Goal: Find contact information

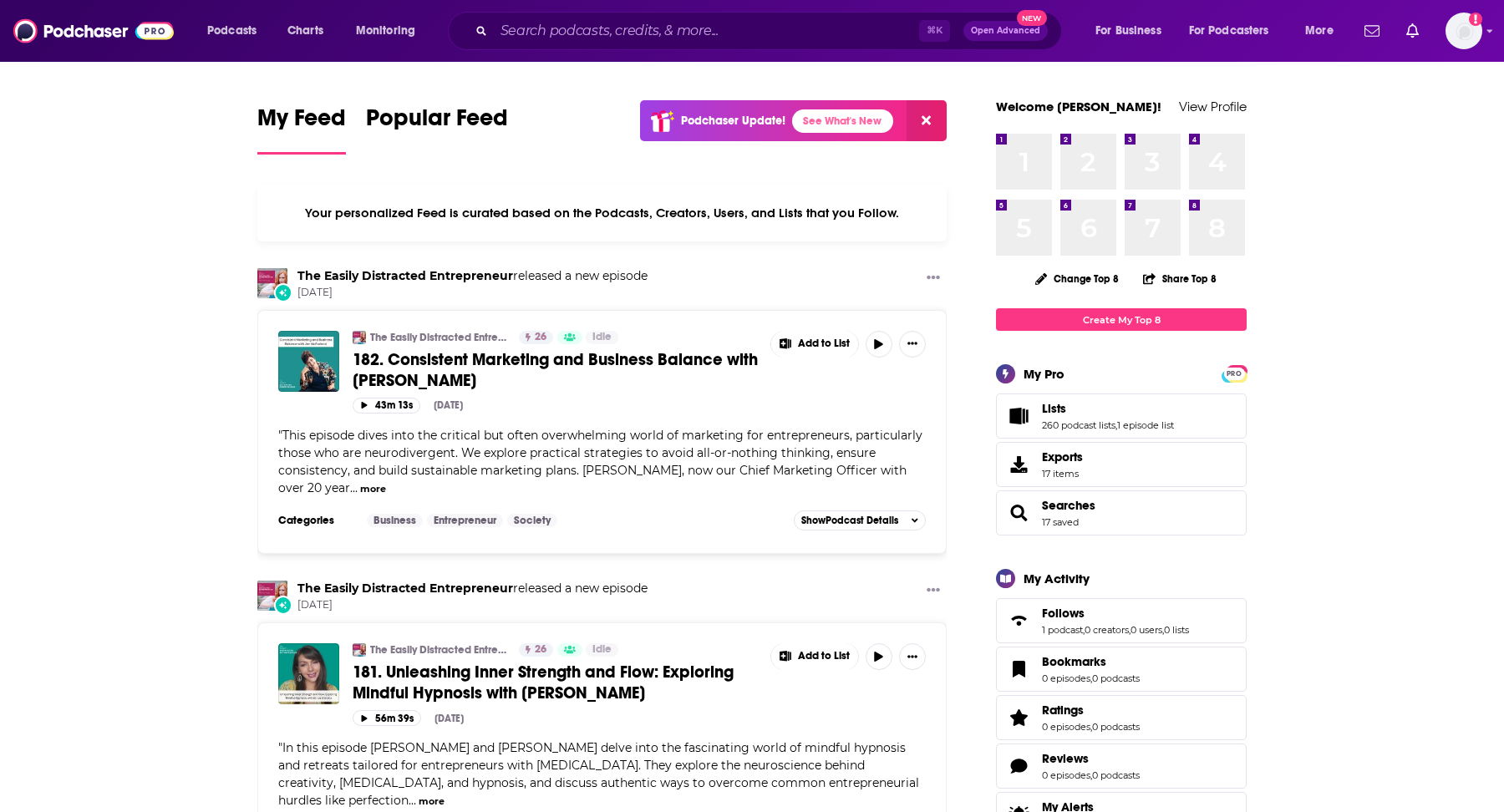
click at [688, 32] on input "Search podcasts, credits, & more..." at bounding box center [706, 30] width 426 height 26
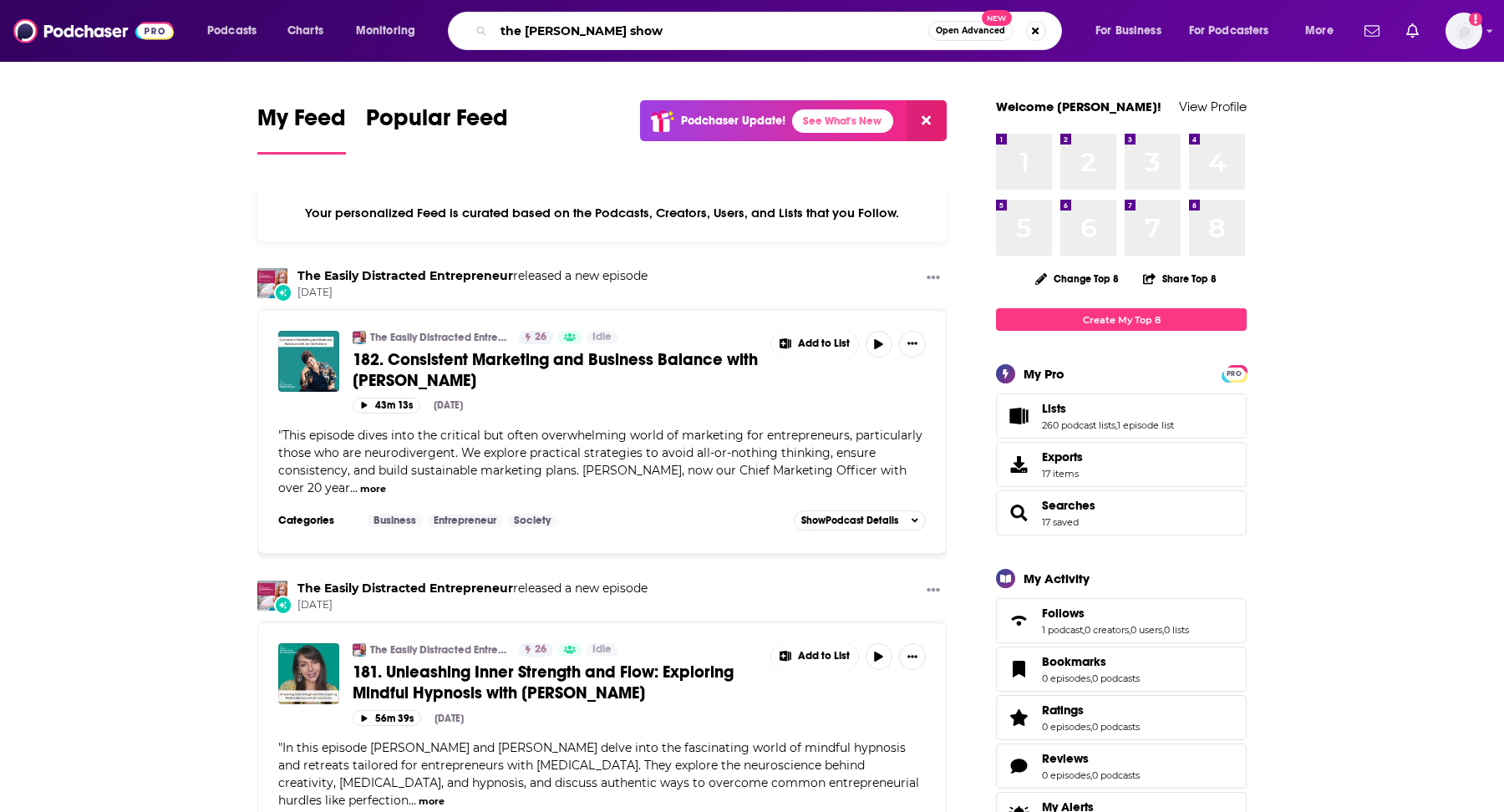
type input "the [PERSON_NAME] show"
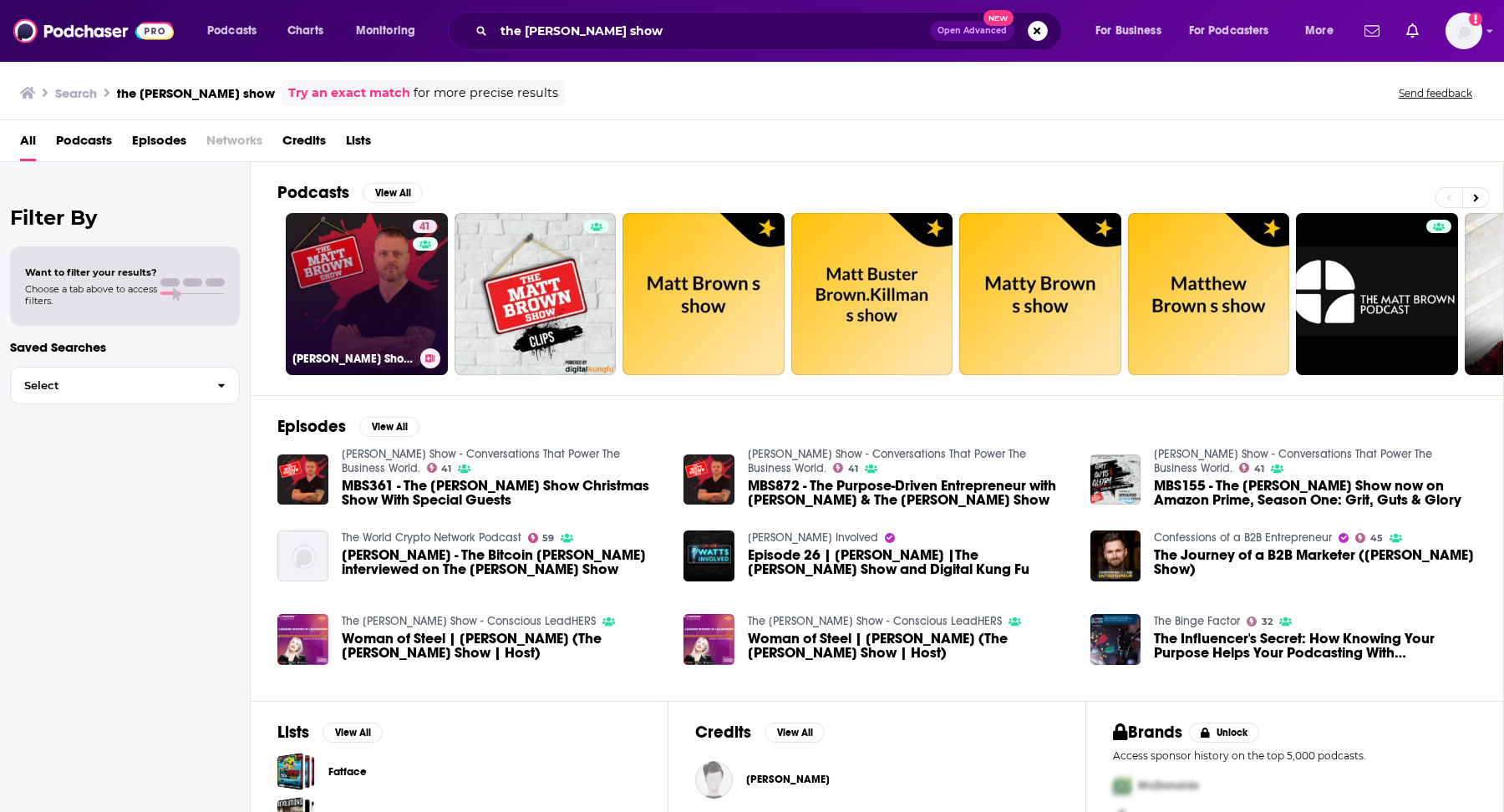
click at [378, 318] on link "41 [PERSON_NAME] Show - Conversations That Power The Business World." at bounding box center [367, 294] width 162 height 162
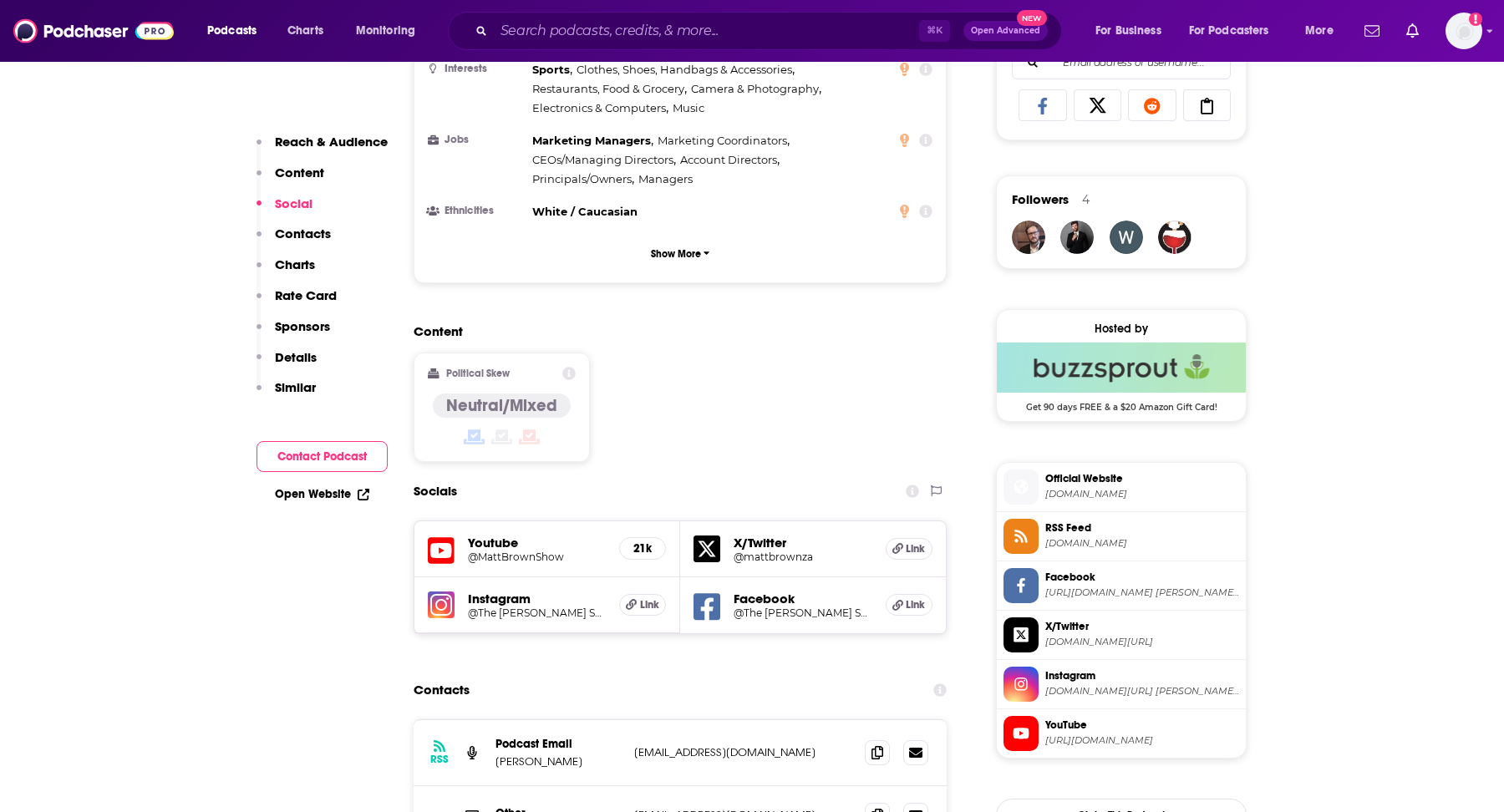
scroll to position [1192, 0]
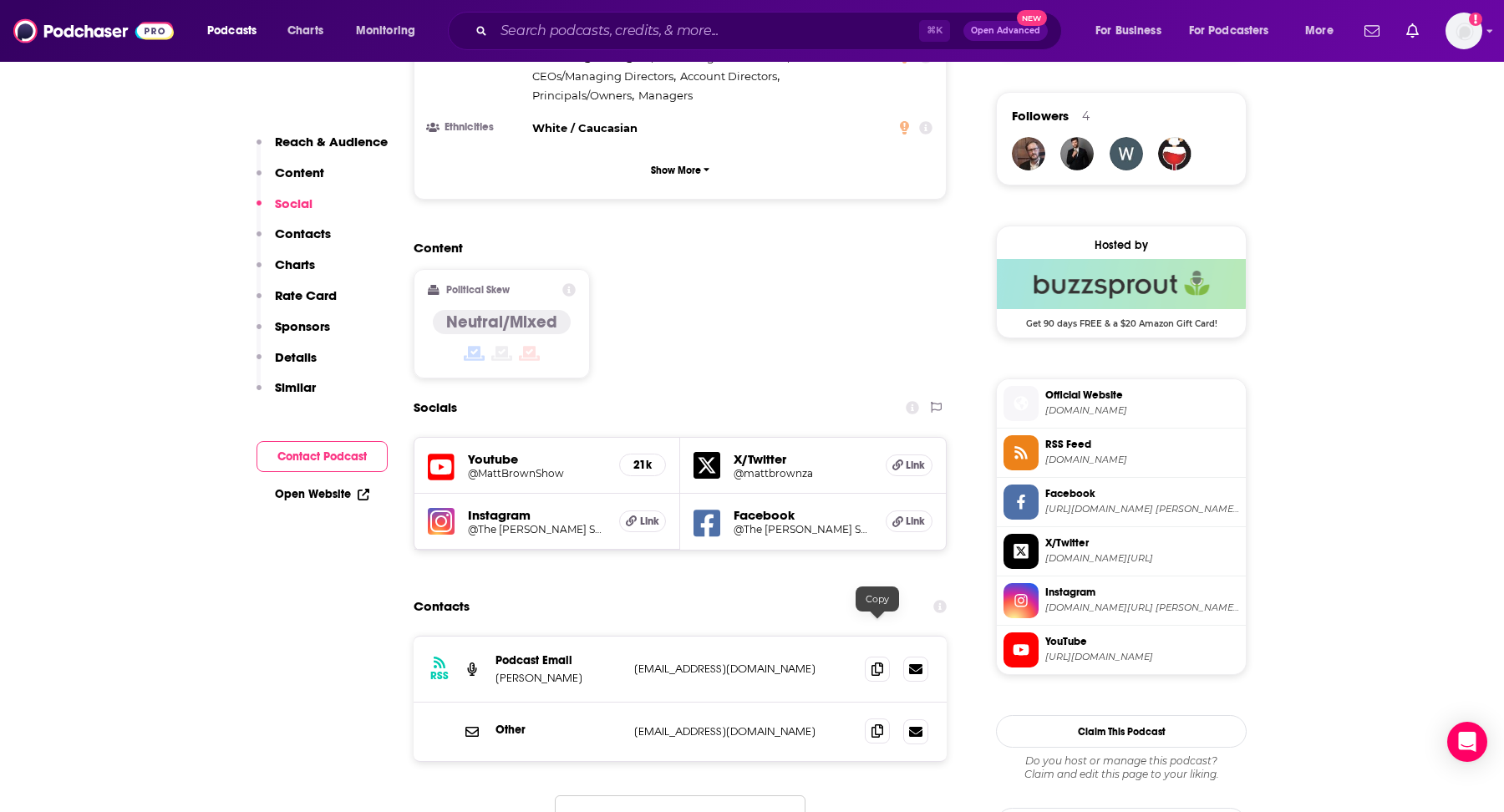
click at [877, 724] on icon at bounding box center [878, 731] width 12 height 14
